Goal: Information Seeking & Learning: Learn about a topic

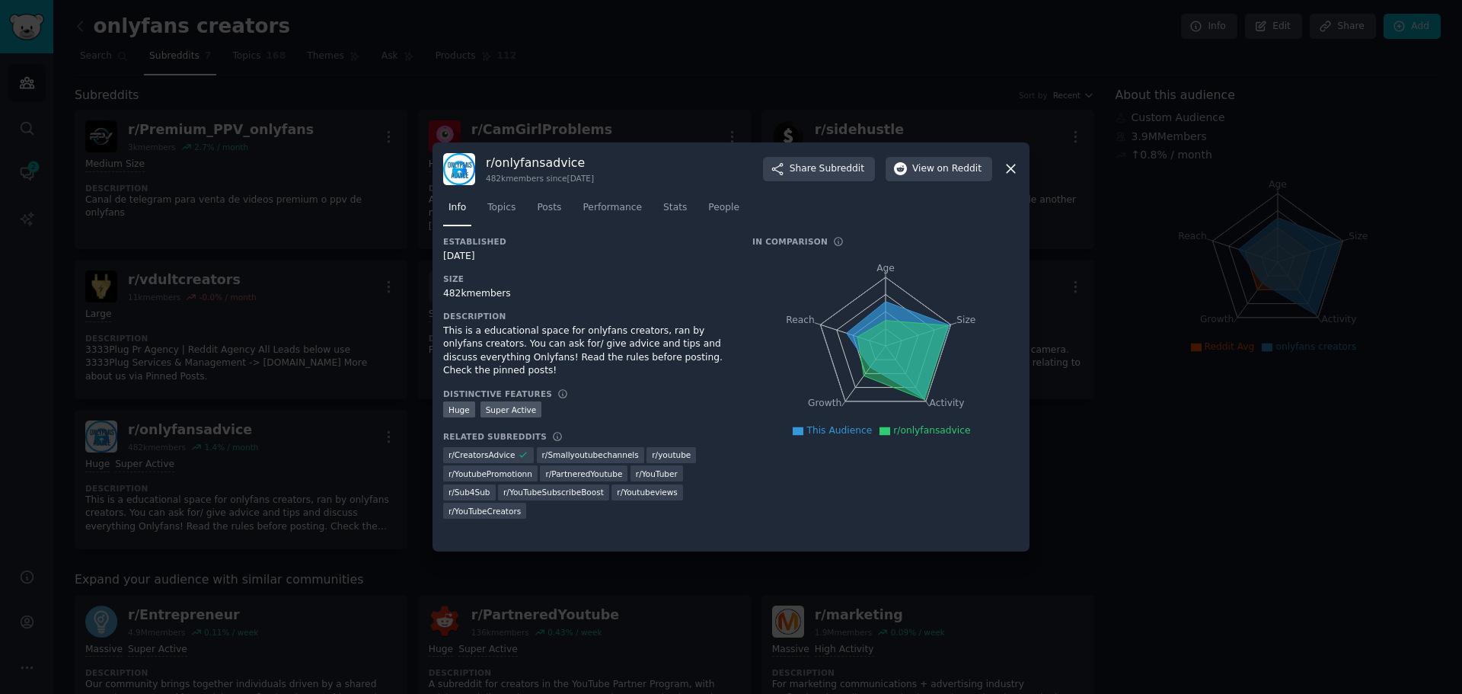
click at [1012, 167] on icon at bounding box center [1011, 169] width 16 height 16
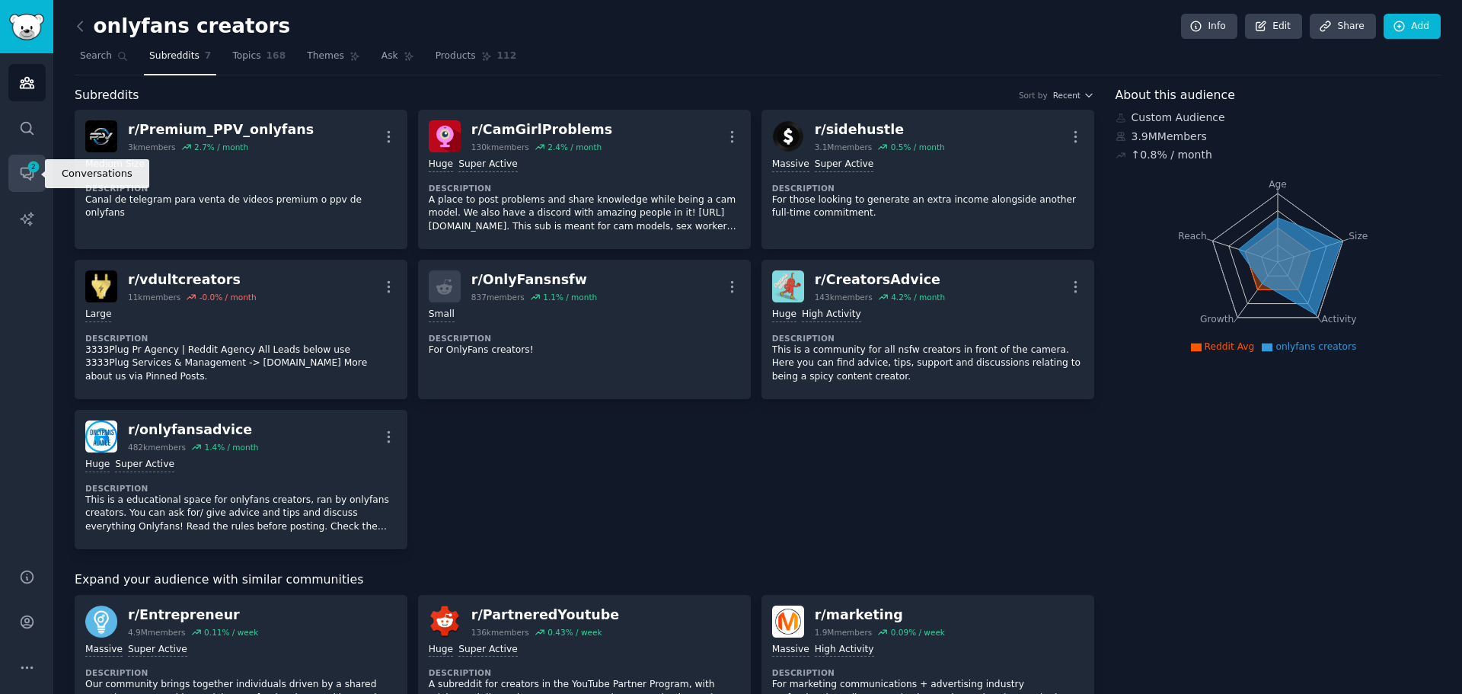
click at [27, 171] on span "2" at bounding box center [34, 166] width 14 height 11
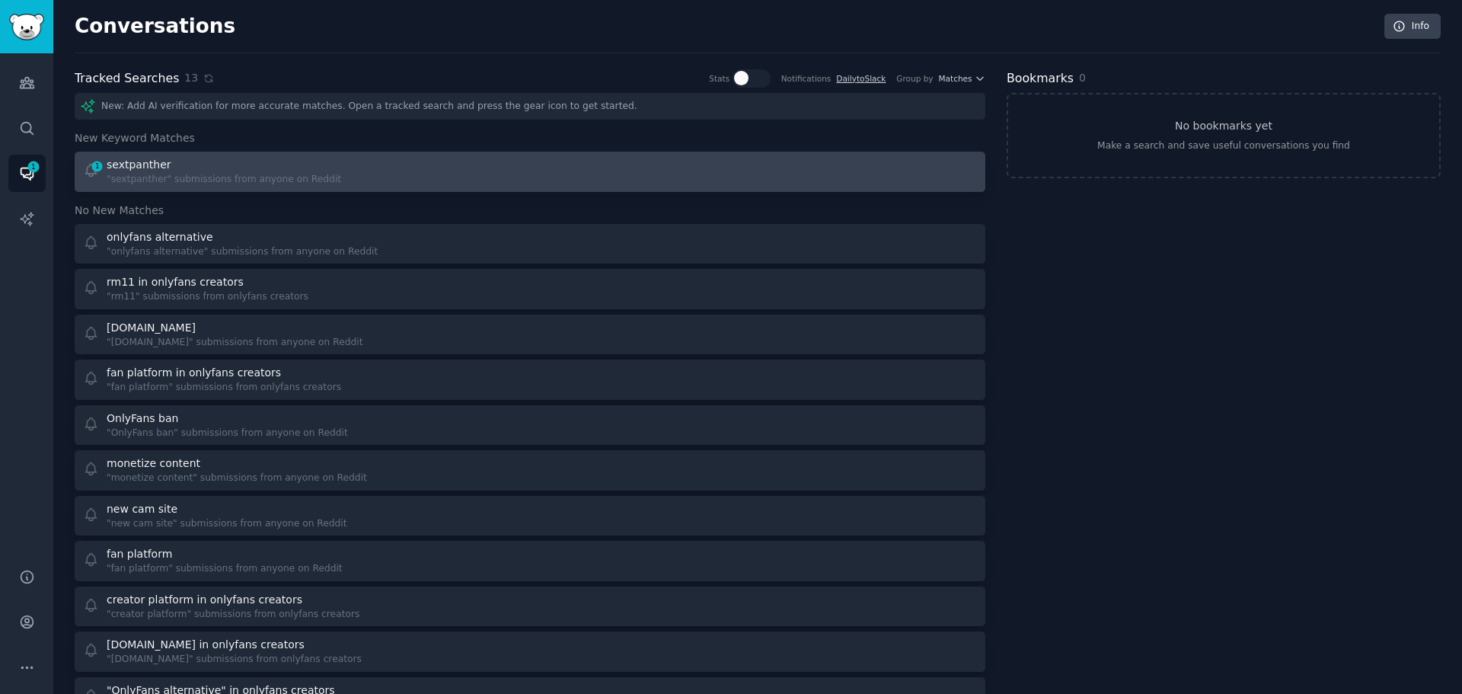
click at [179, 172] on div "sextpanther" at bounding box center [224, 165] width 234 height 16
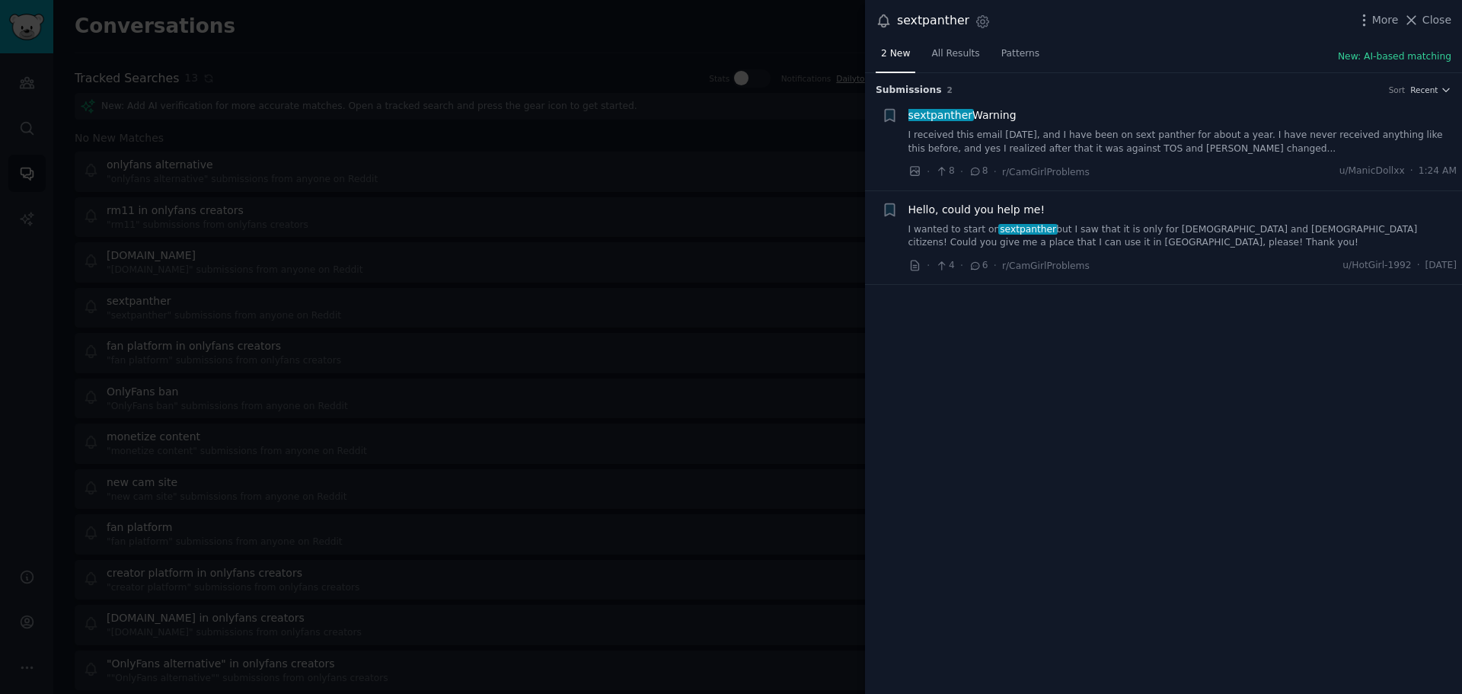
click at [1143, 230] on link "I wanted to start on sextpanther but I saw that it is only for American and Can…" at bounding box center [1182, 236] width 549 height 27
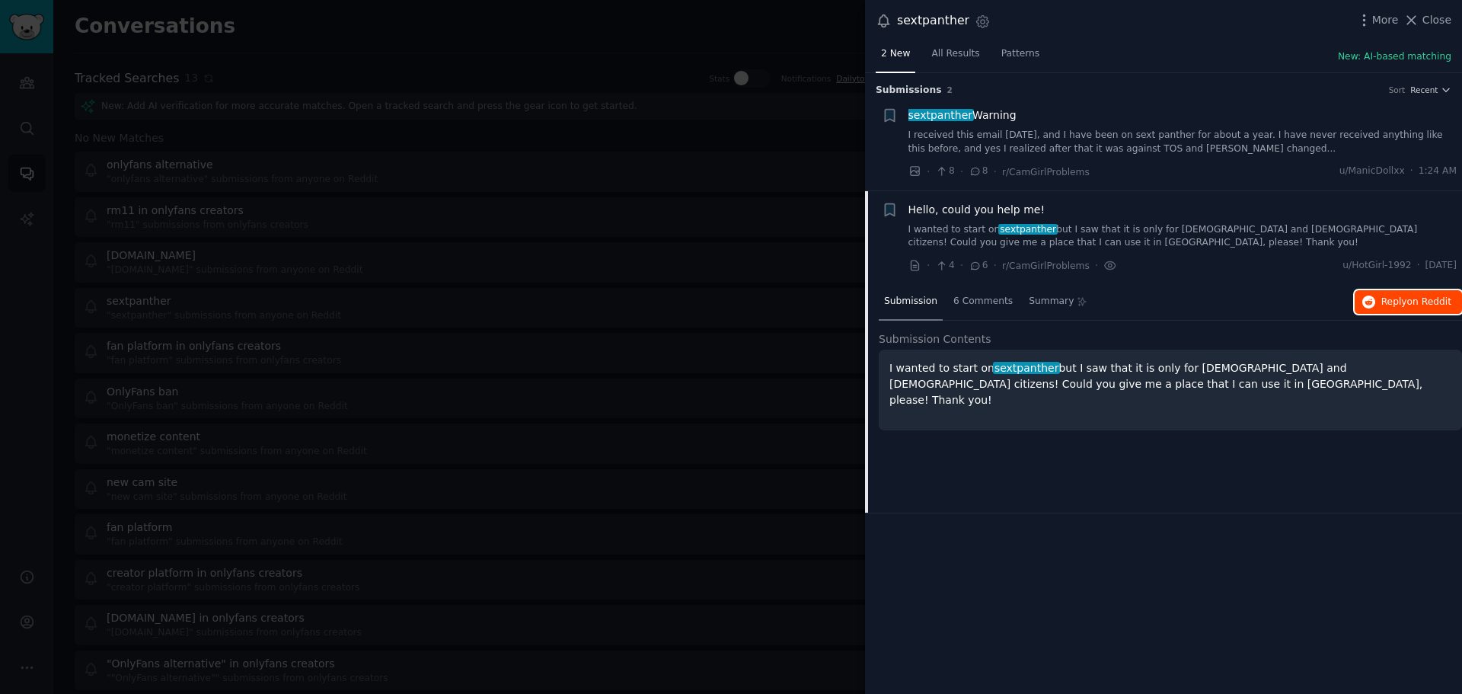
click at [1439, 306] on span "on Reddit" at bounding box center [1429, 301] width 44 height 11
click at [1204, 536] on div "Submission s 2 Sort Recent + sextpanther Warning I received this email today, a…" at bounding box center [1163, 383] width 597 height 621
click at [1427, 18] on span "Close" at bounding box center [1436, 20] width 29 height 16
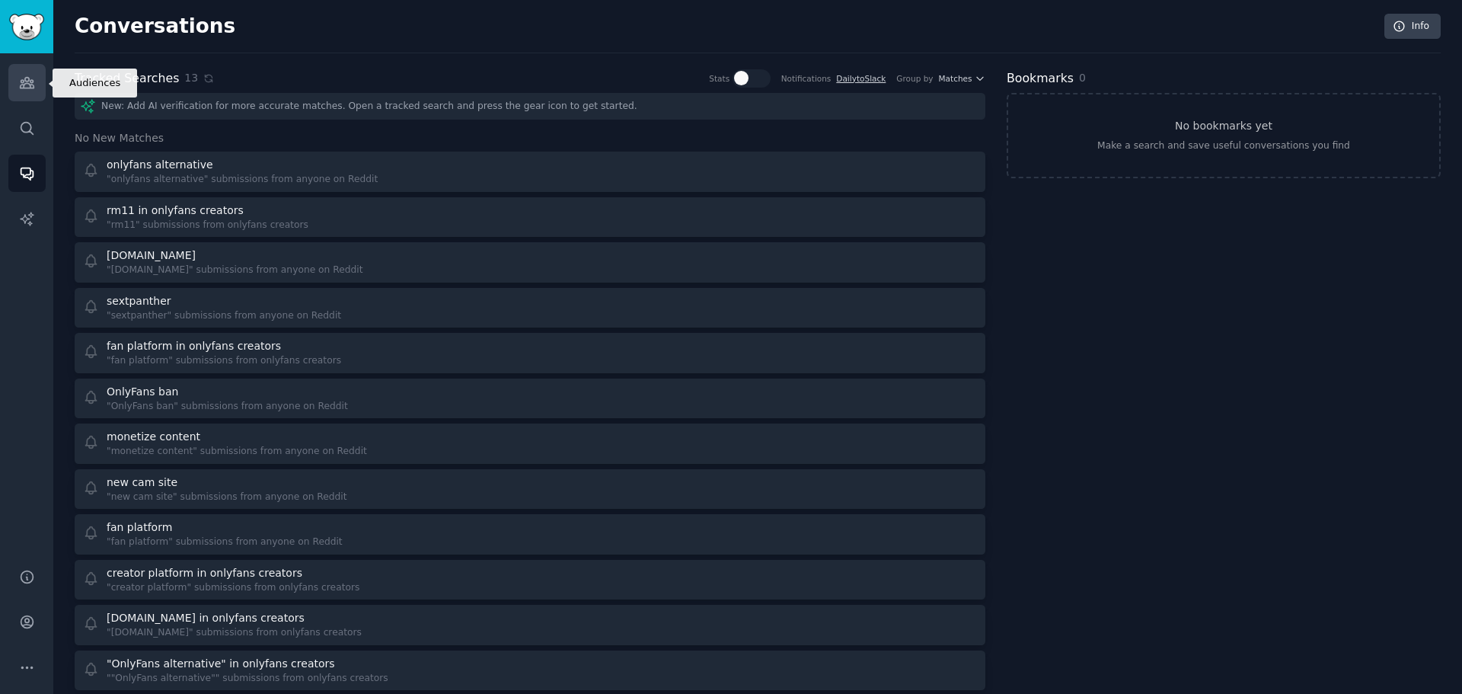
click at [30, 81] on icon "Sidebar" at bounding box center [27, 83] width 14 height 11
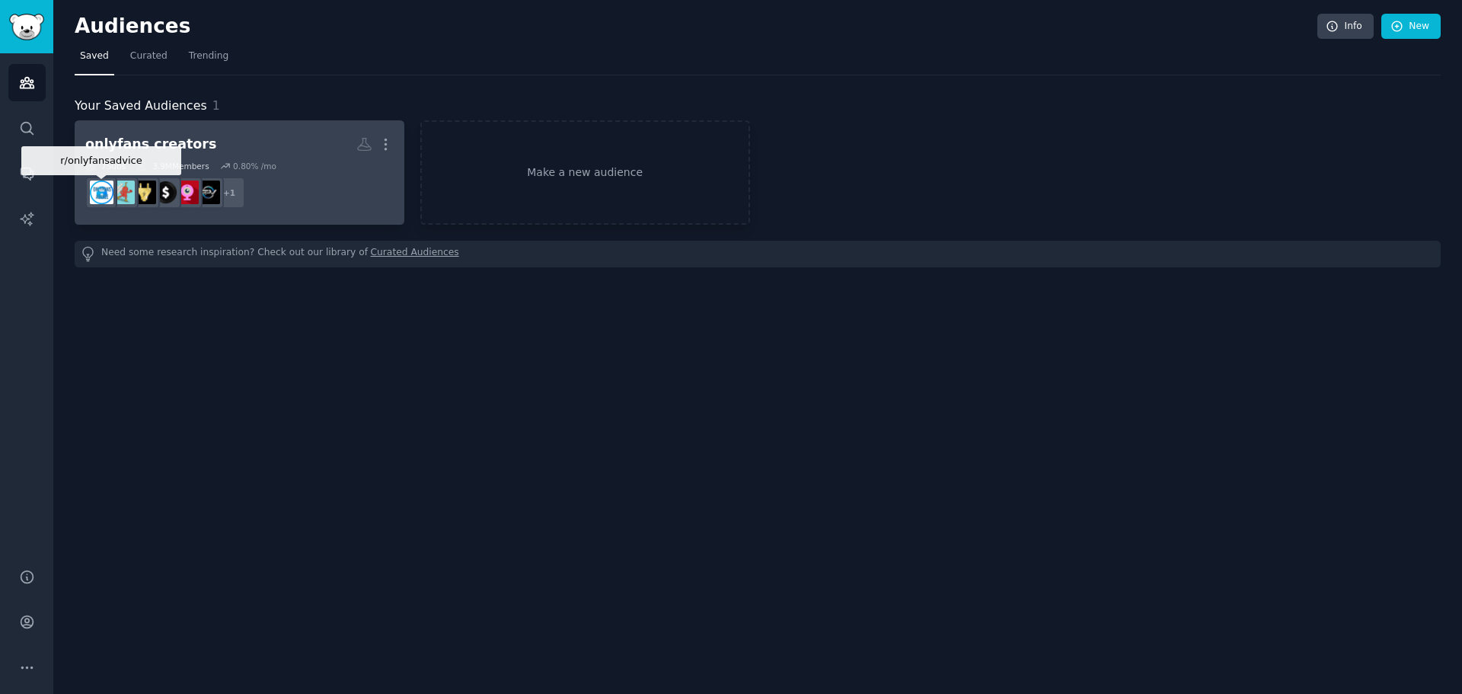
click at [105, 193] on img at bounding box center [102, 192] width 24 height 24
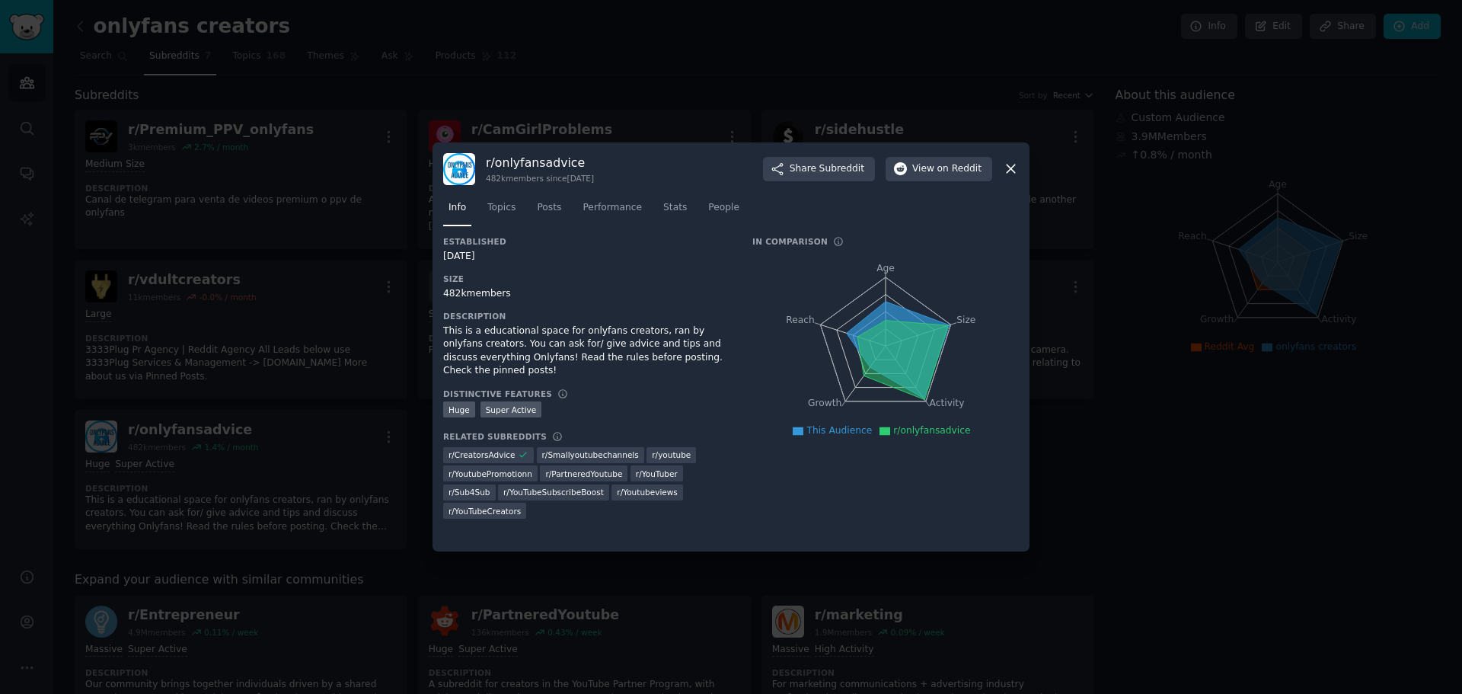
click at [1327, 153] on div at bounding box center [731, 347] width 1462 height 694
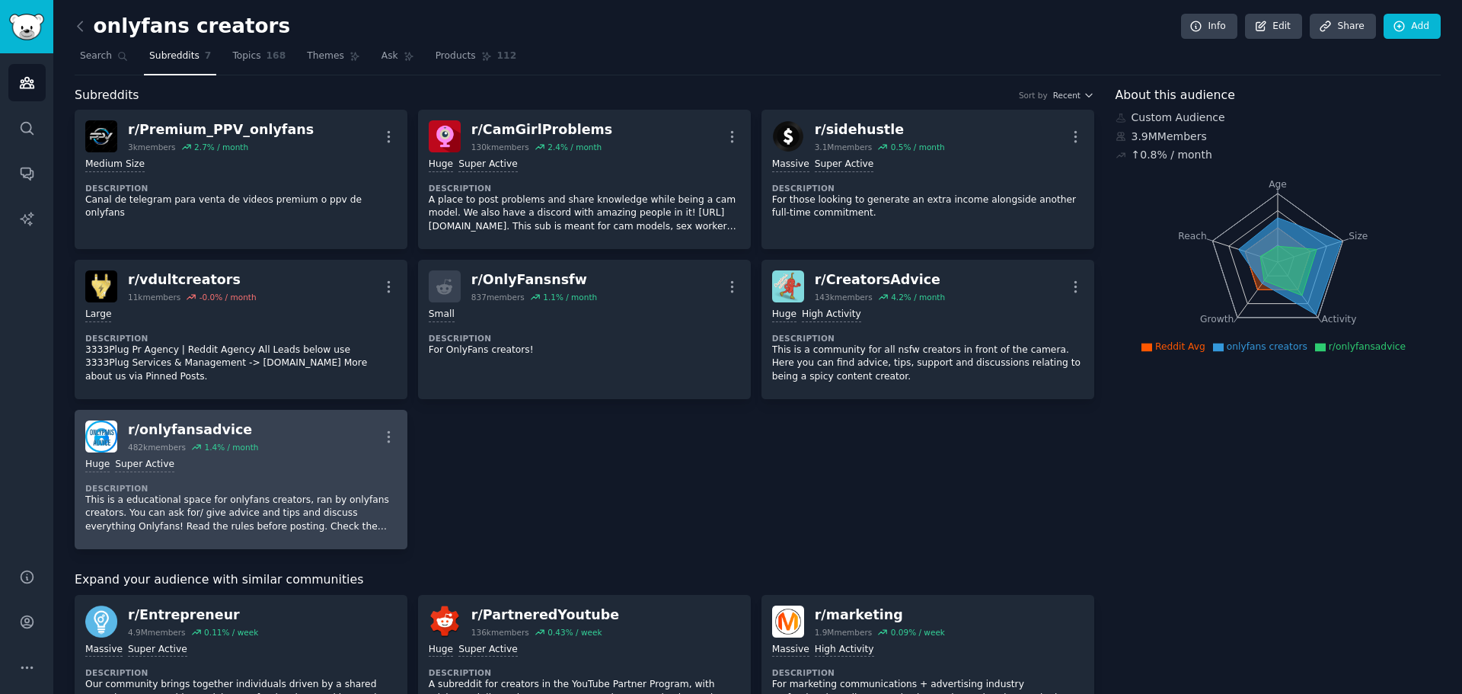
click at [188, 429] on div "r/ onlyfansadvice" at bounding box center [193, 429] width 130 height 19
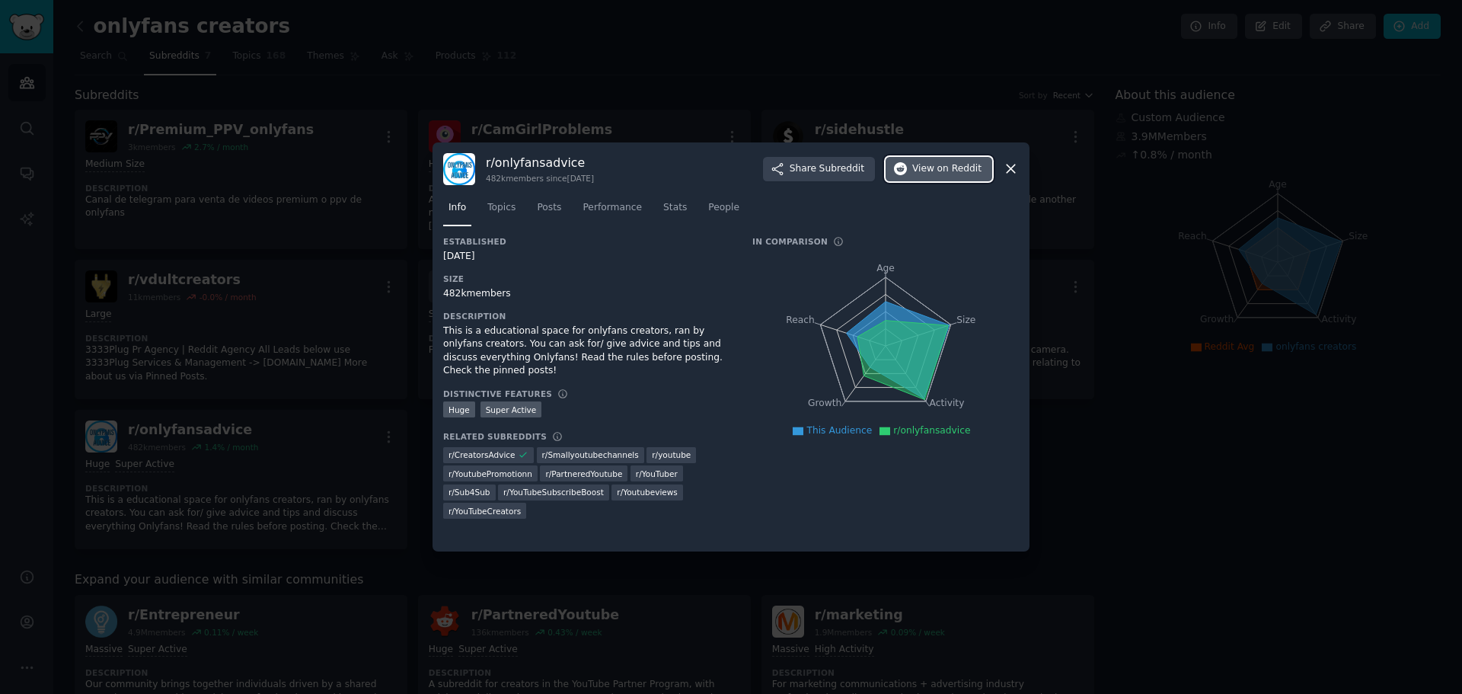
click at [923, 164] on span "View on Reddit" at bounding box center [946, 169] width 69 height 14
click at [1008, 167] on icon at bounding box center [1010, 169] width 8 height 8
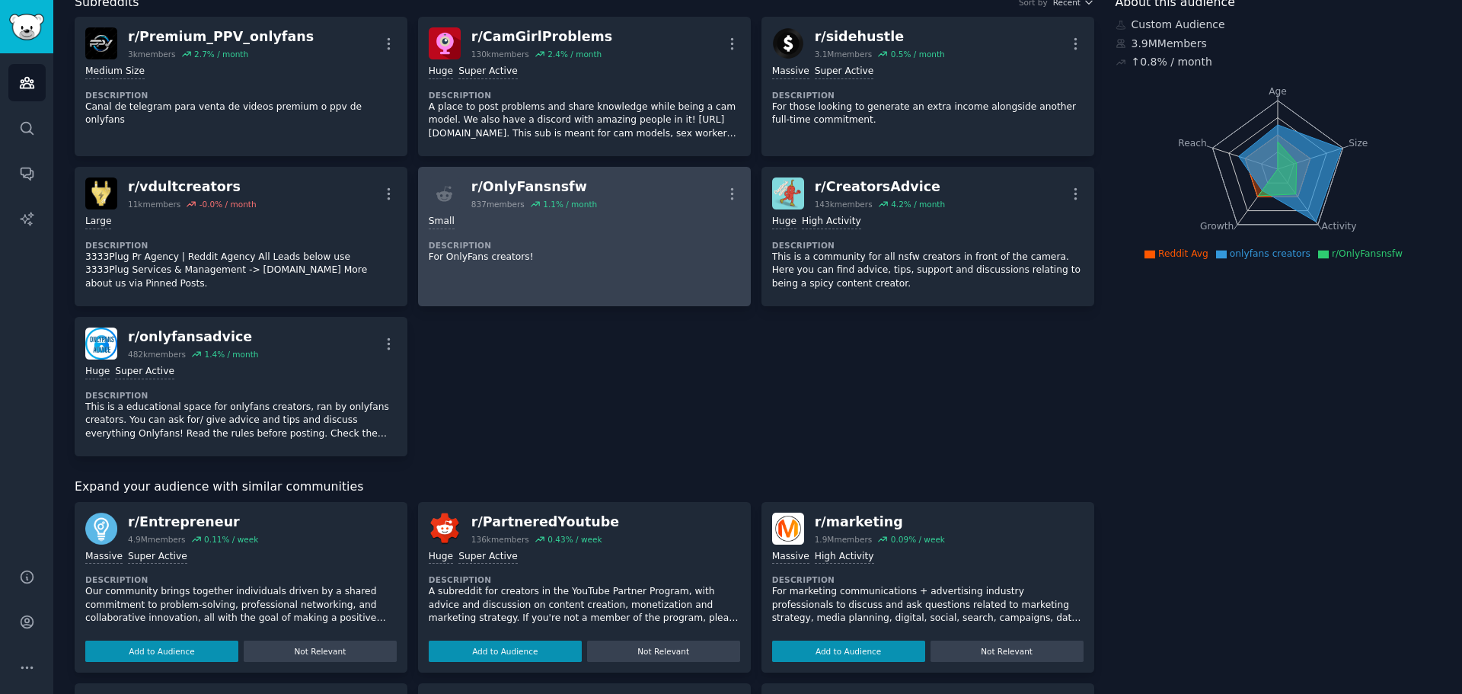
scroll to position [152, 0]
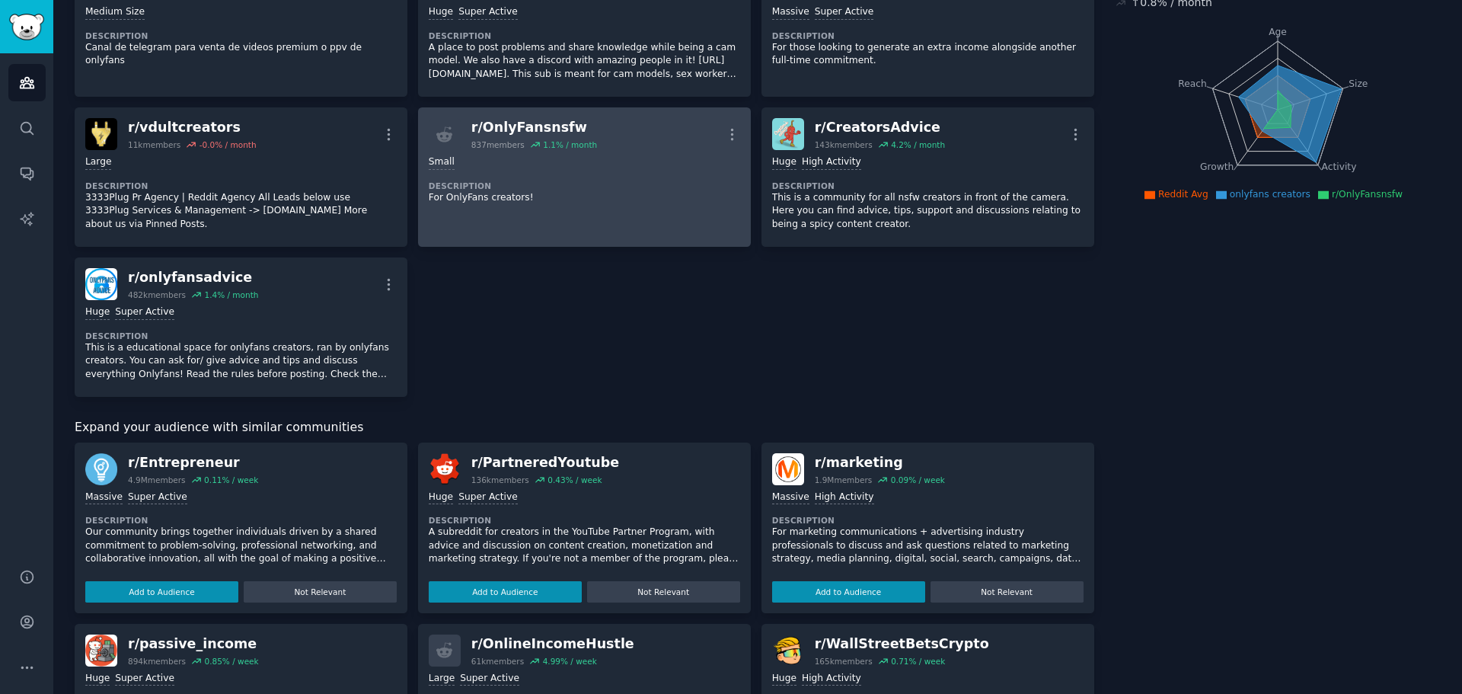
click at [543, 129] on div "r/ OnlyFansnsfw" at bounding box center [534, 127] width 126 height 19
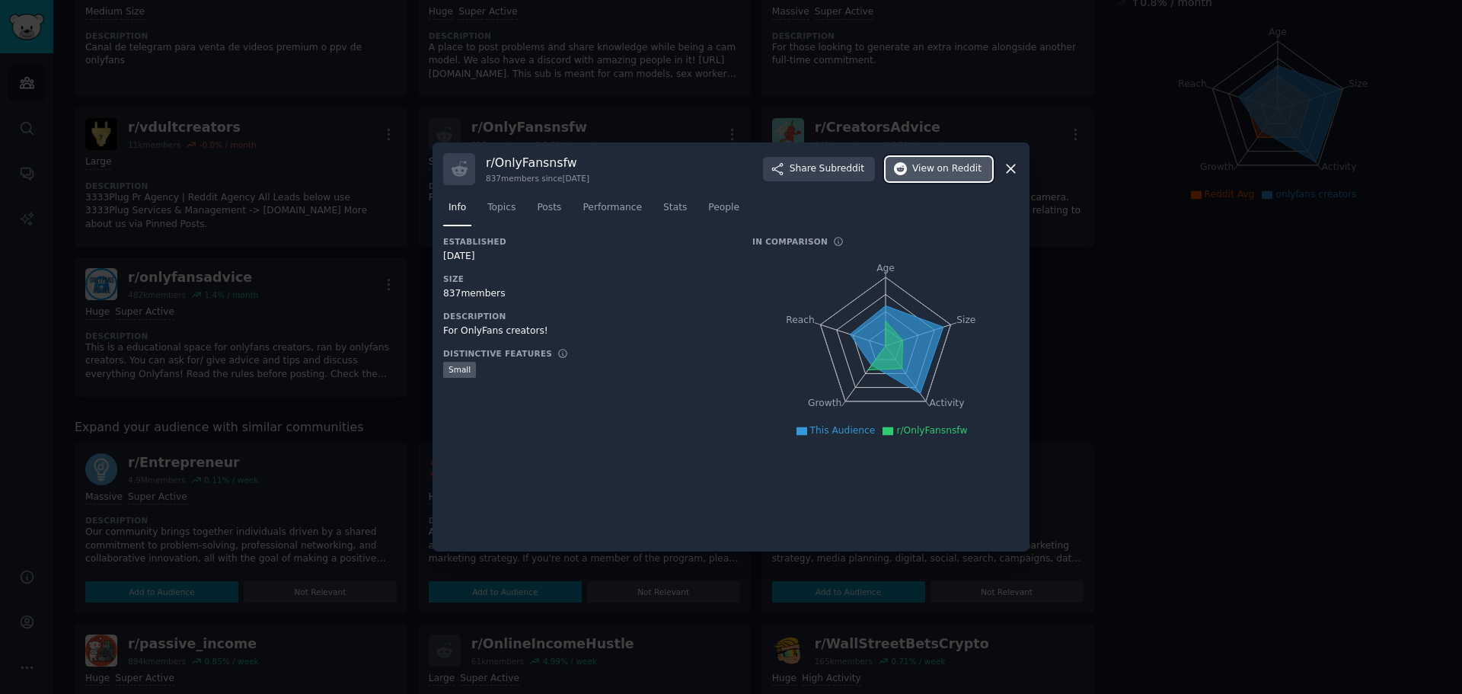
click at [952, 165] on span "on Reddit" at bounding box center [959, 169] width 44 height 14
